Goal: Complete application form

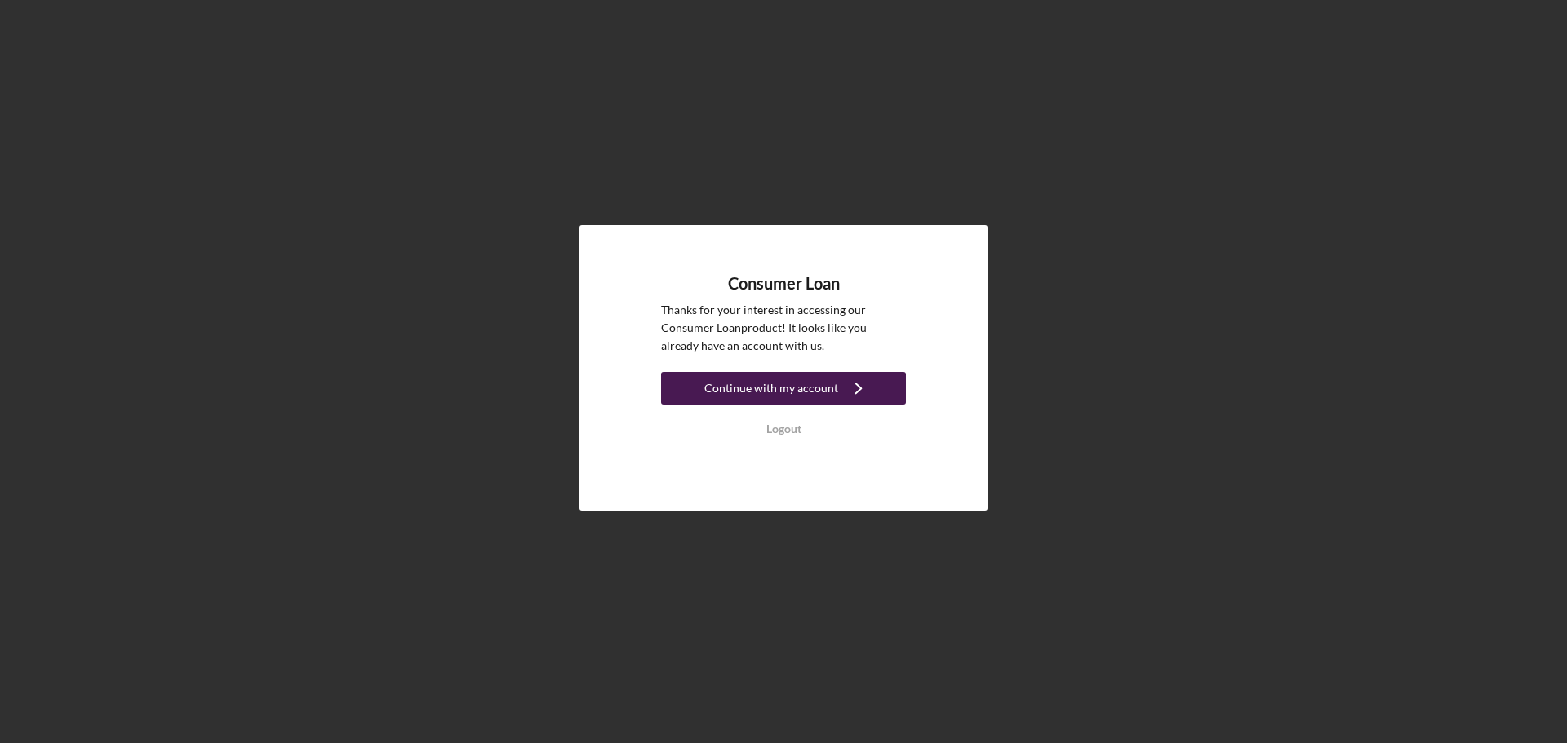
click at [789, 379] on div "Continue with my account" at bounding box center [771, 388] width 134 height 33
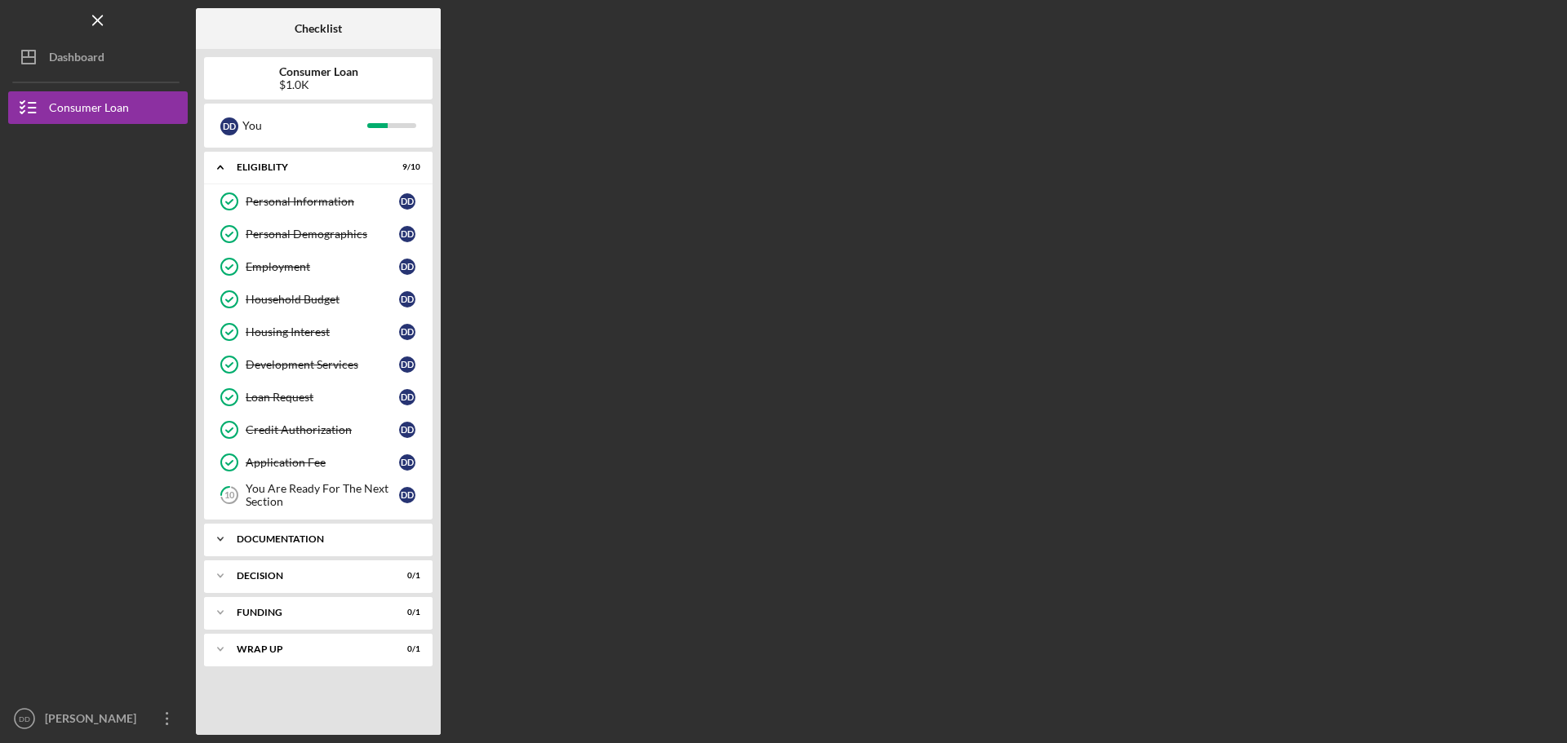
click at [361, 548] on div "Icon/Expander Documentation 0 / 9" at bounding box center [318, 539] width 228 height 33
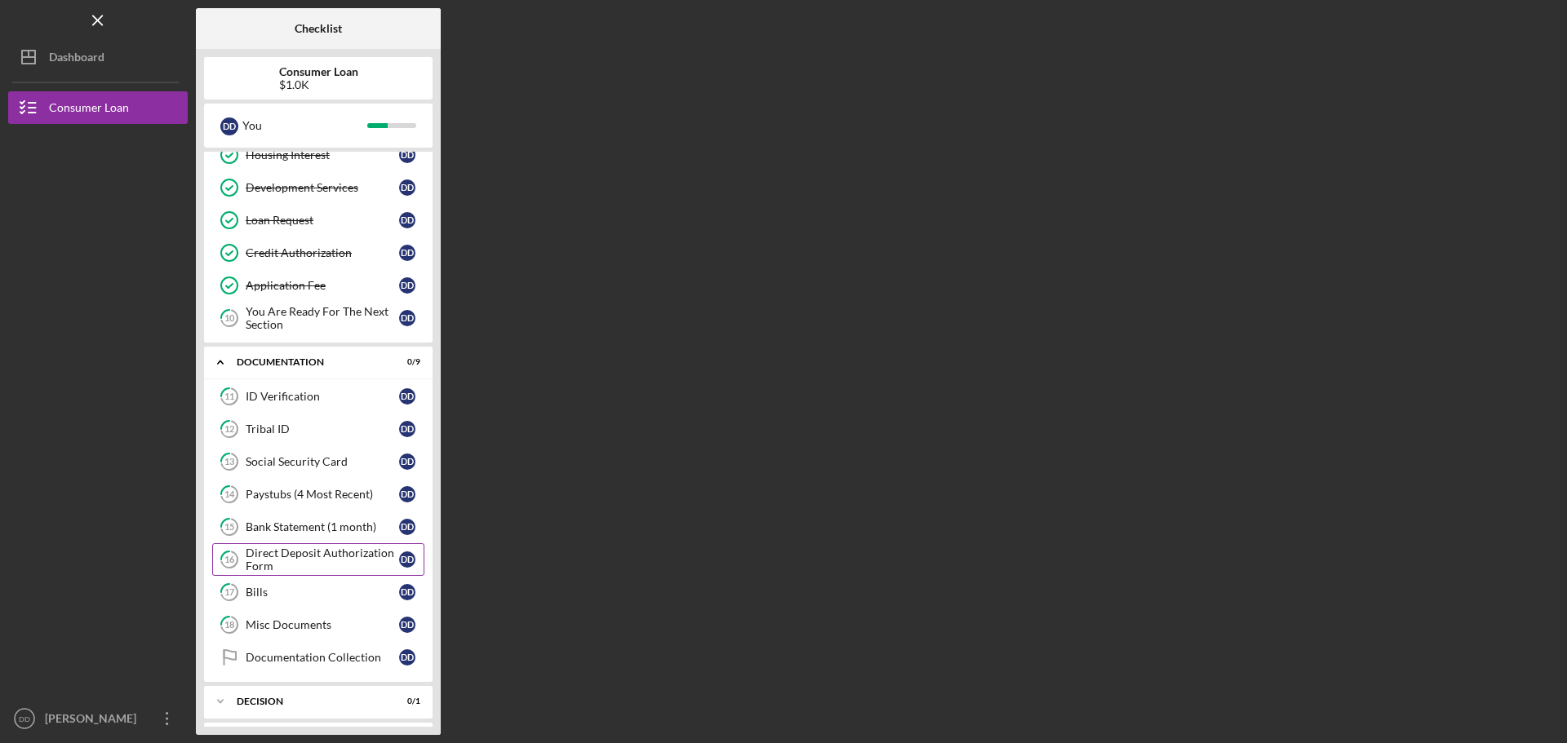
scroll to position [87, 0]
